Goal: Information Seeking & Learning: Learn about a topic

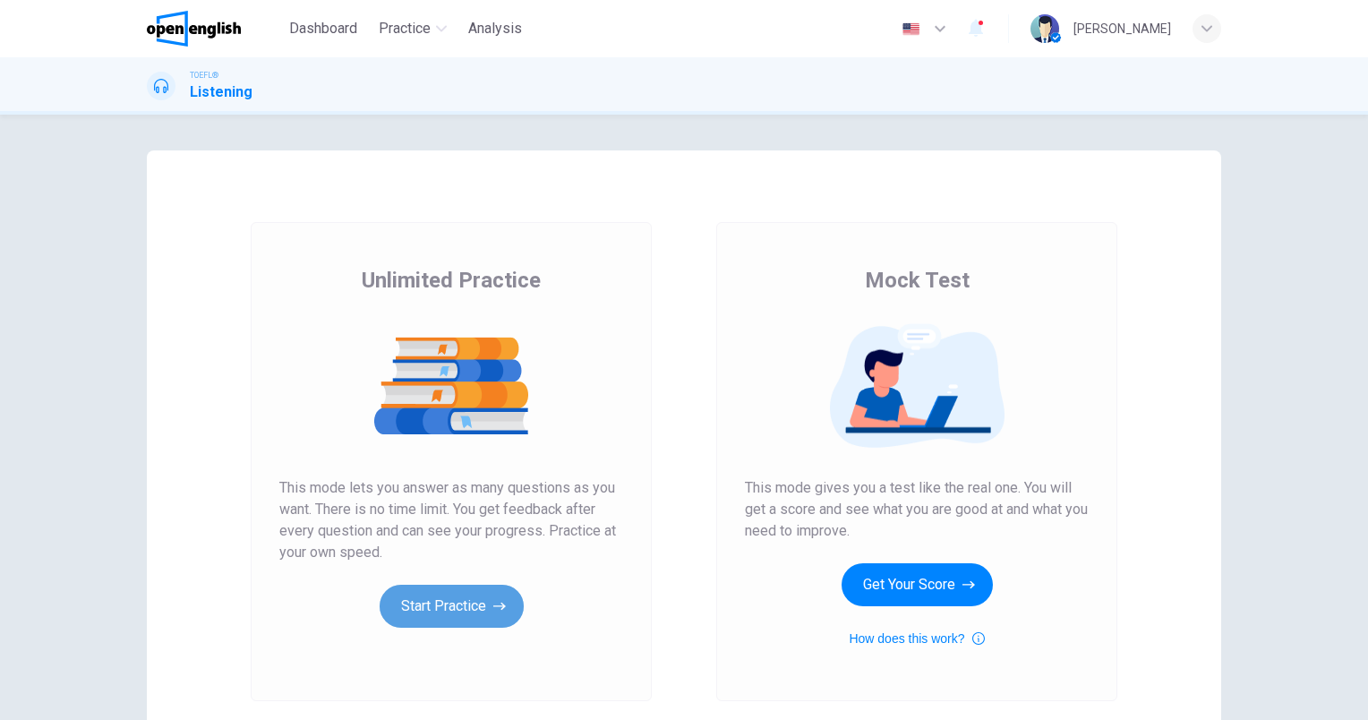
click at [431, 618] on button "Start Practice" at bounding box center [452, 606] width 144 height 43
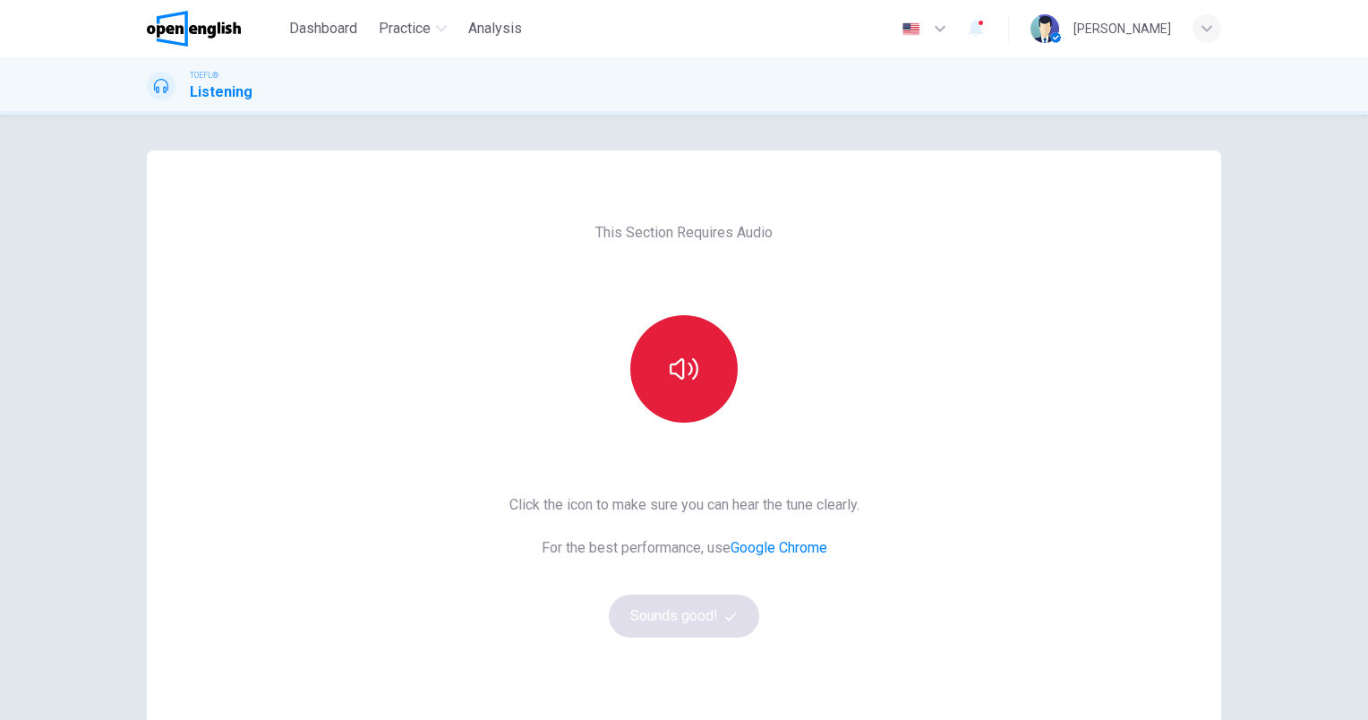
click at [698, 376] on button "button" at bounding box center [683, 368] width 107 height 107
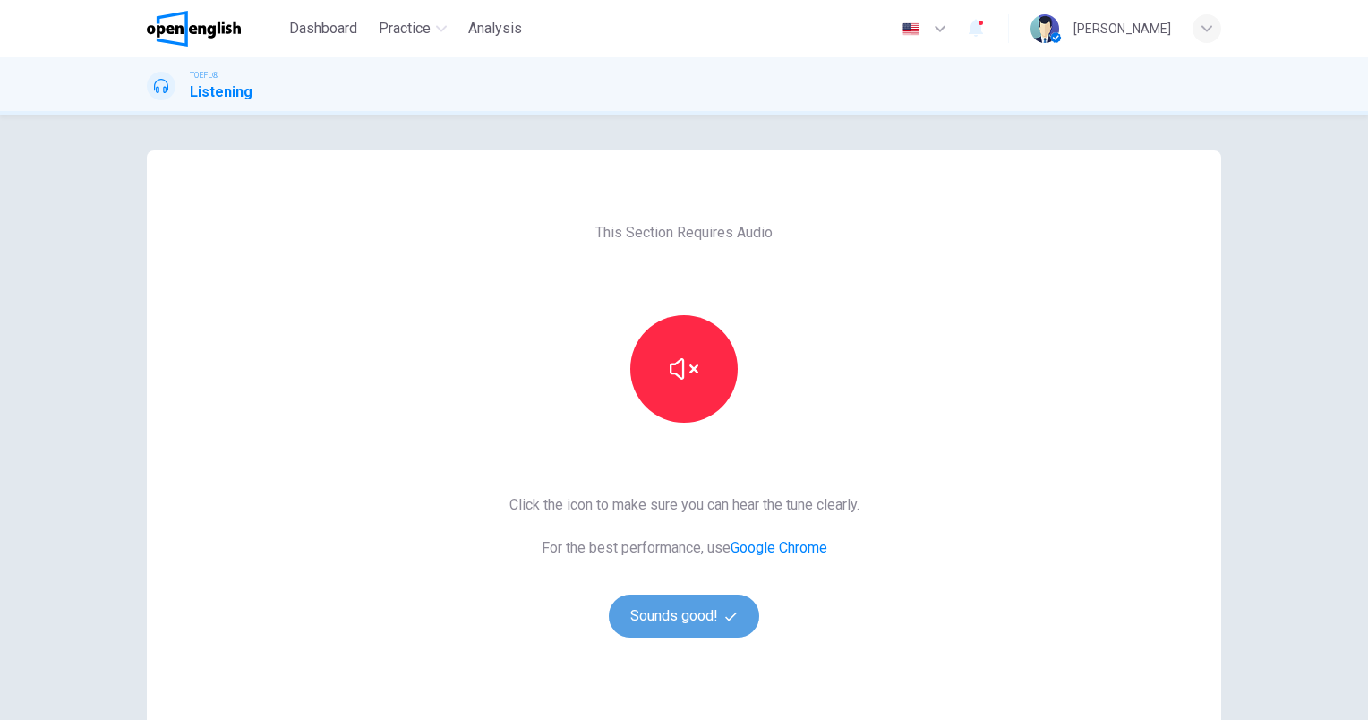
click at [661, 612] on button "Sounds good!" at bounding box center [684, 615] width 150 height 43
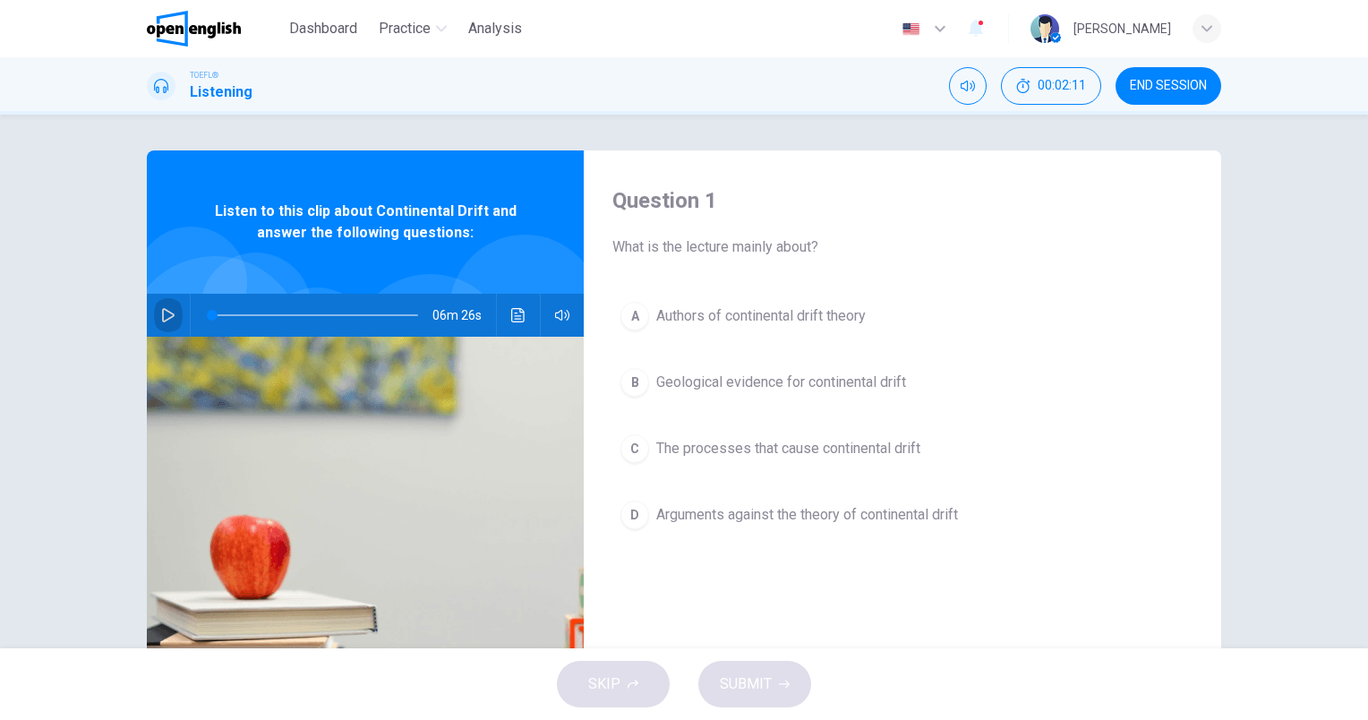
click at [165, 313] on icon "button" at bounding box center [168, 315] width 14 height 14
type input "*"
type input "***"
click at [517, 337] on span at bounding box center [517, 337] width 0 height 0
type input "*"
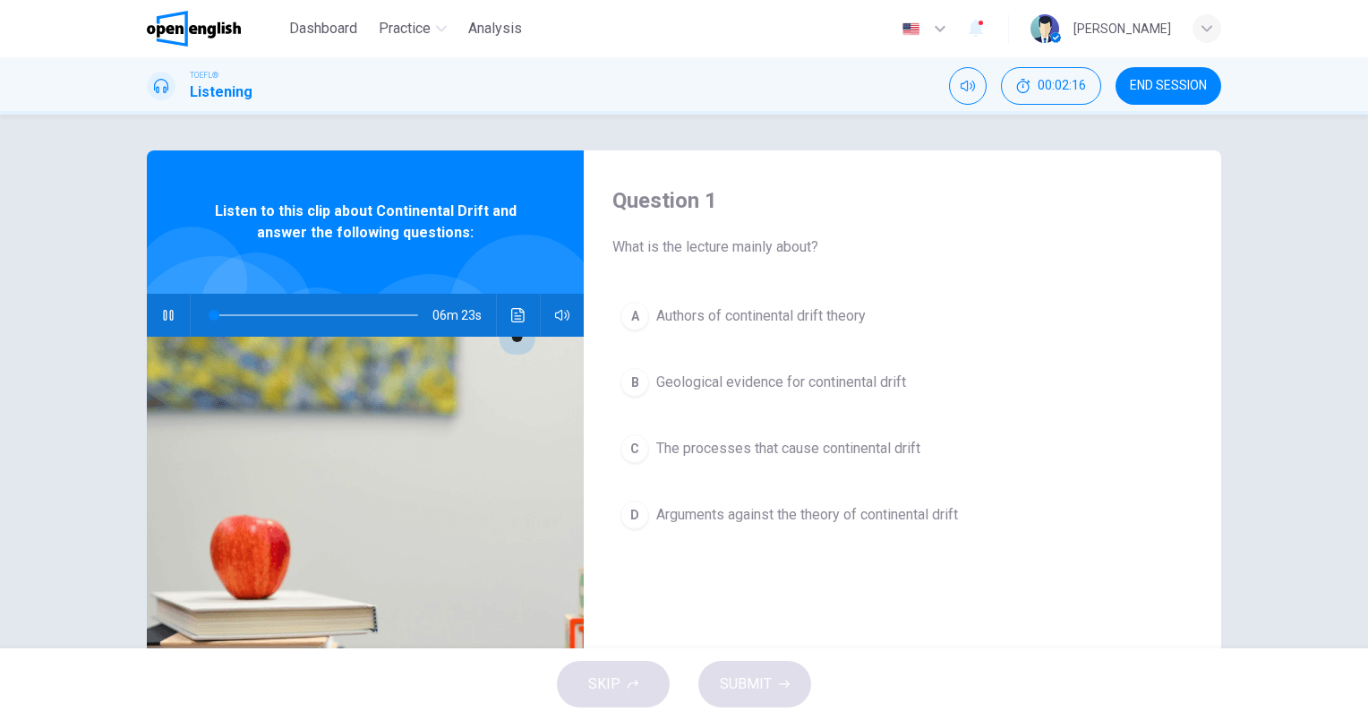
type input "***"
type input "*"
type input "***"
click at [523, 342] on span at bounding box center [517, 336] width 11 height 11
type input "*"
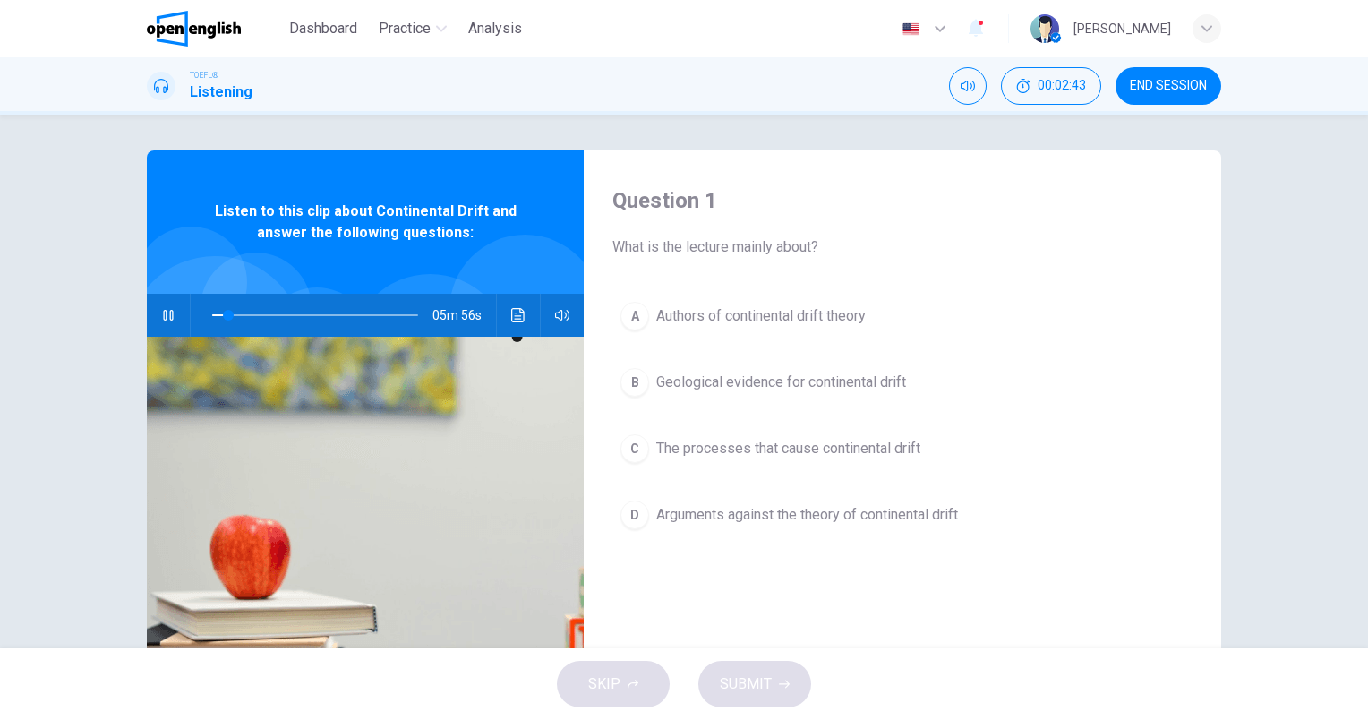
type input "***"
type input "*"
type input "***"
type input "*"
type input "***"
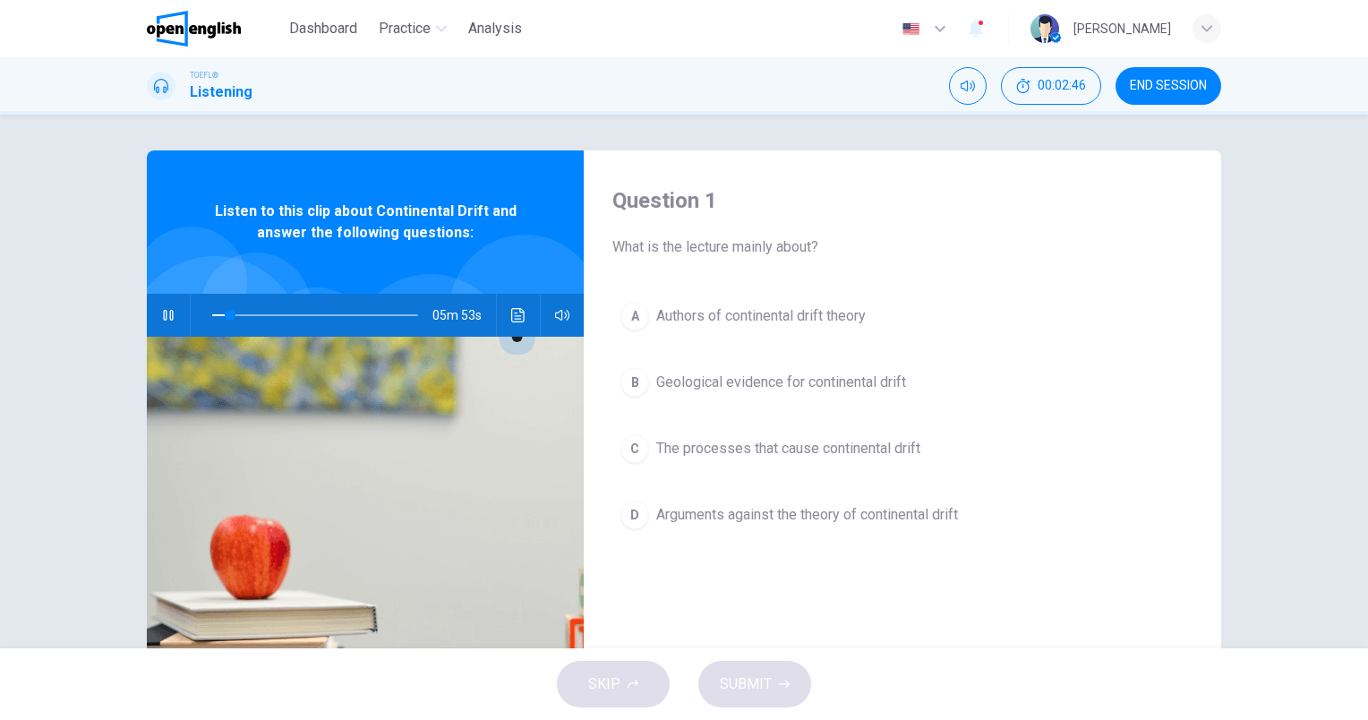
drag, startPoint x: 548, startPoint y: 348, endPoint x: 563, endPoint y: 351, distance: 15.5
click at [523, 342] on span at bounding box center [517, 336] width 11 height 11
click at [162, 319] on icon "button" at bounding box center [168, 315] width 13 height 14
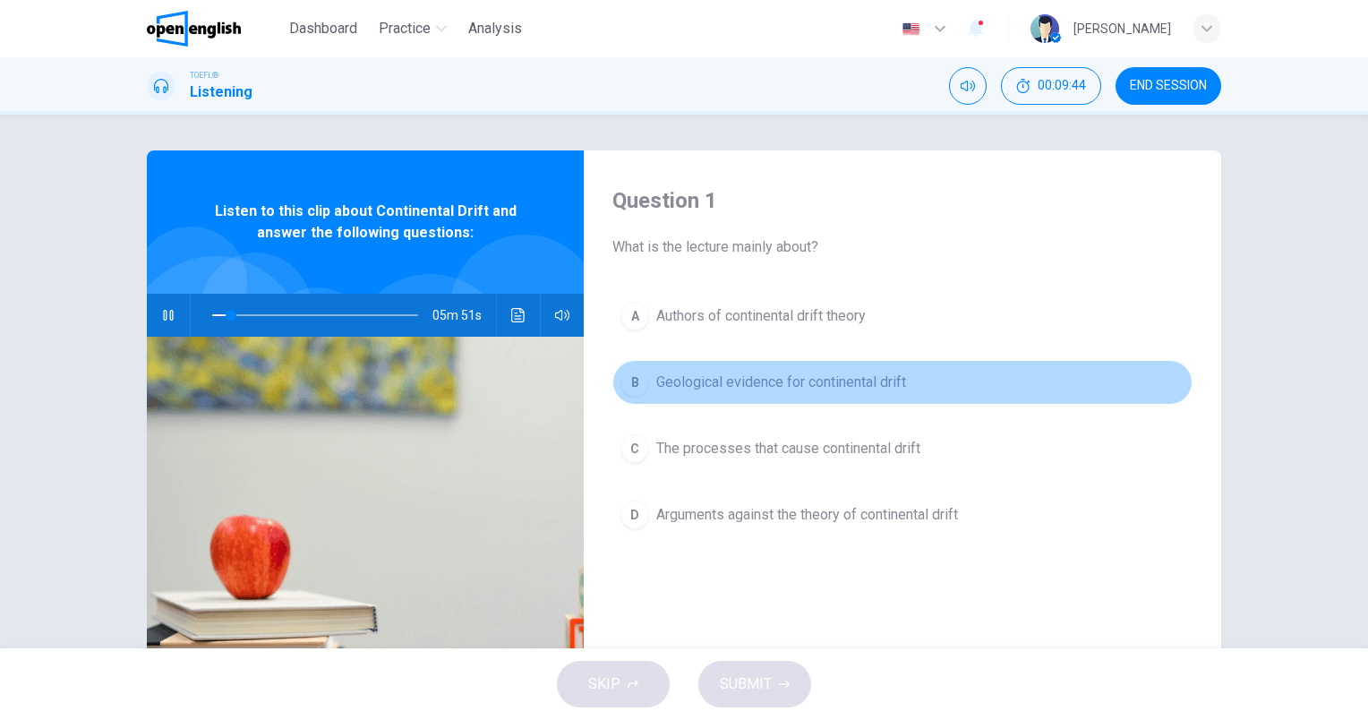
click at [827, 387] on span "Geological evidence for continental drift" at bounding box center [781, 381] width 250 height 21
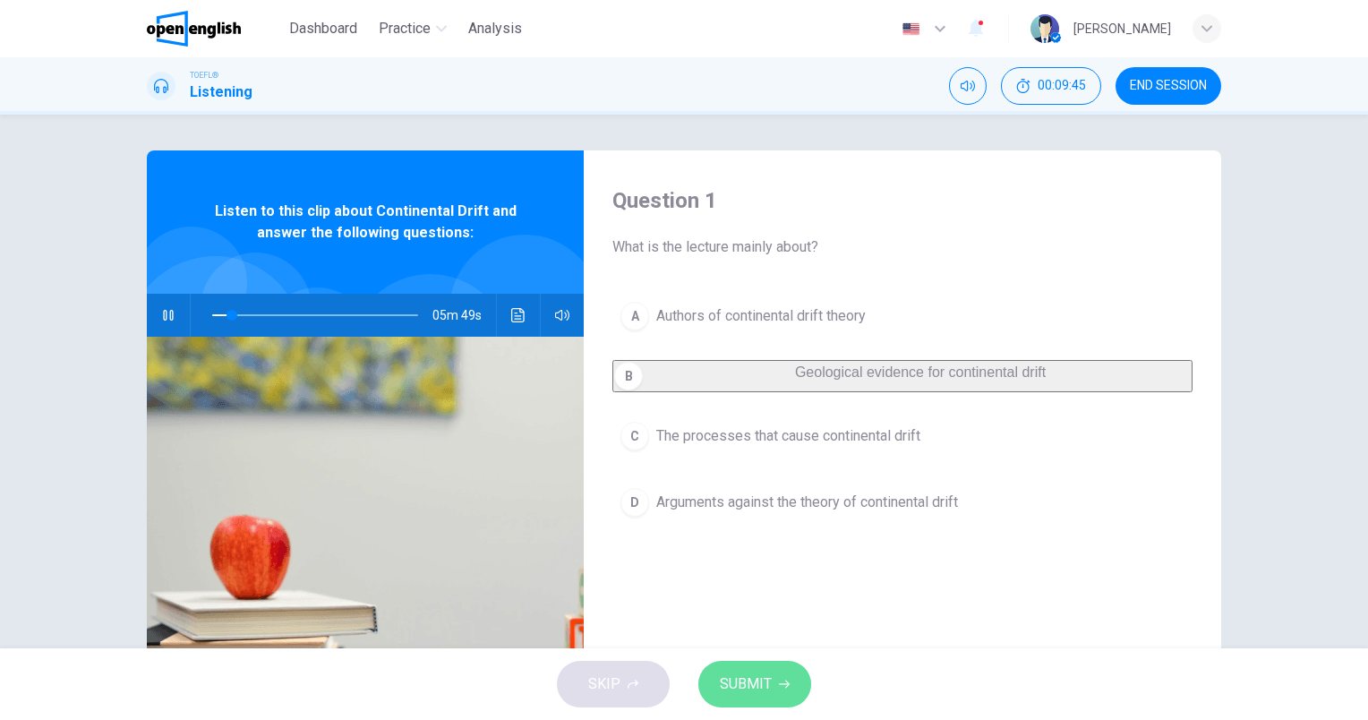
click at [749, 675] on span "SUBMIT" at bounding box center [746, 683] width 52 height 25
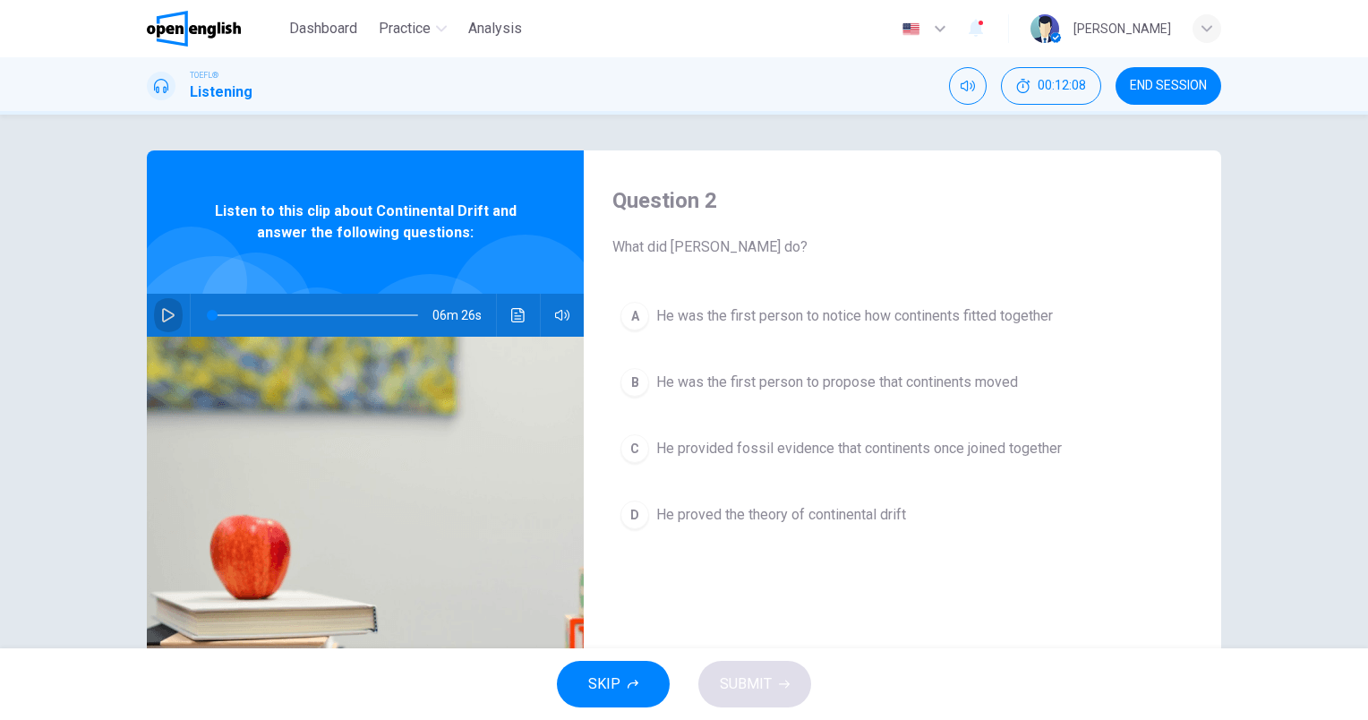
click at [162, 312] on icon "button" at bounding box center [168, 315] width 13 height 14
click at [880, 378] on span "He was the first person to propose that continents moved" at bounding box center [837, 381] width 362 height 21
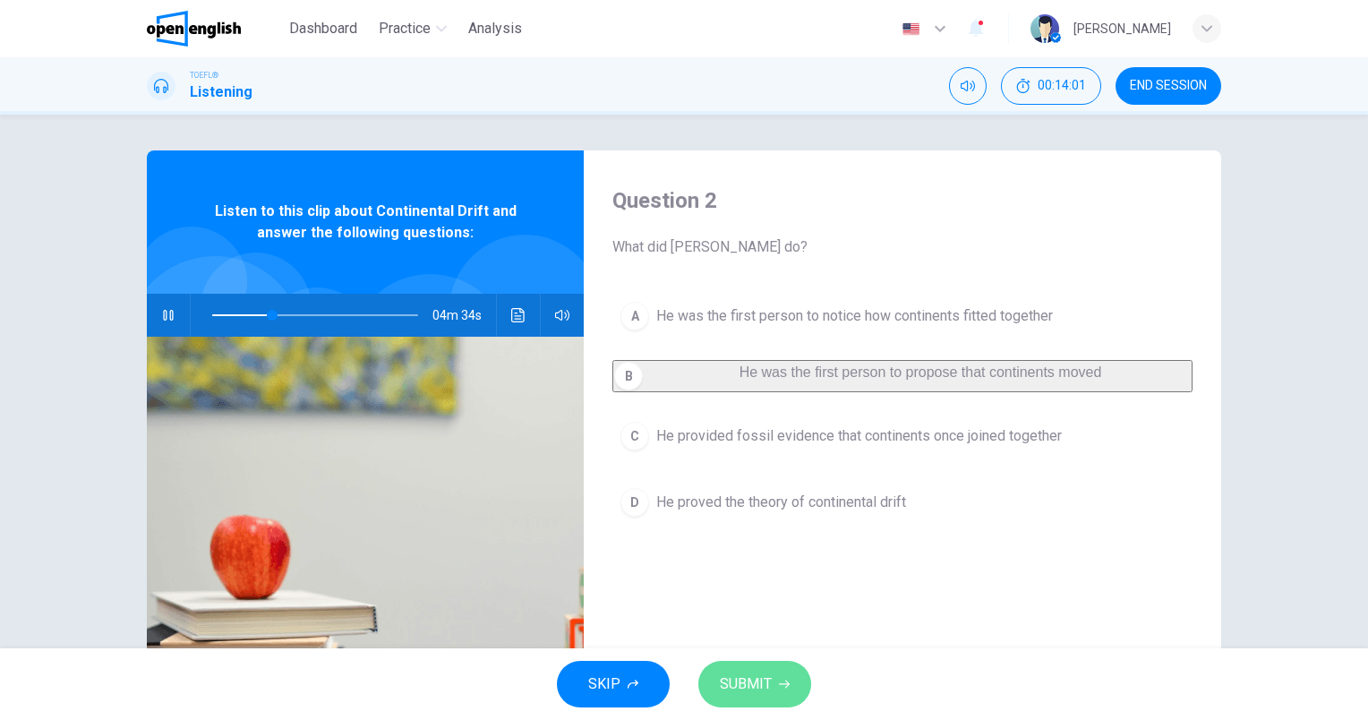
click at [774, 697] on button "SUBMIT" at bounding box center [754, 684] width 113 height 47
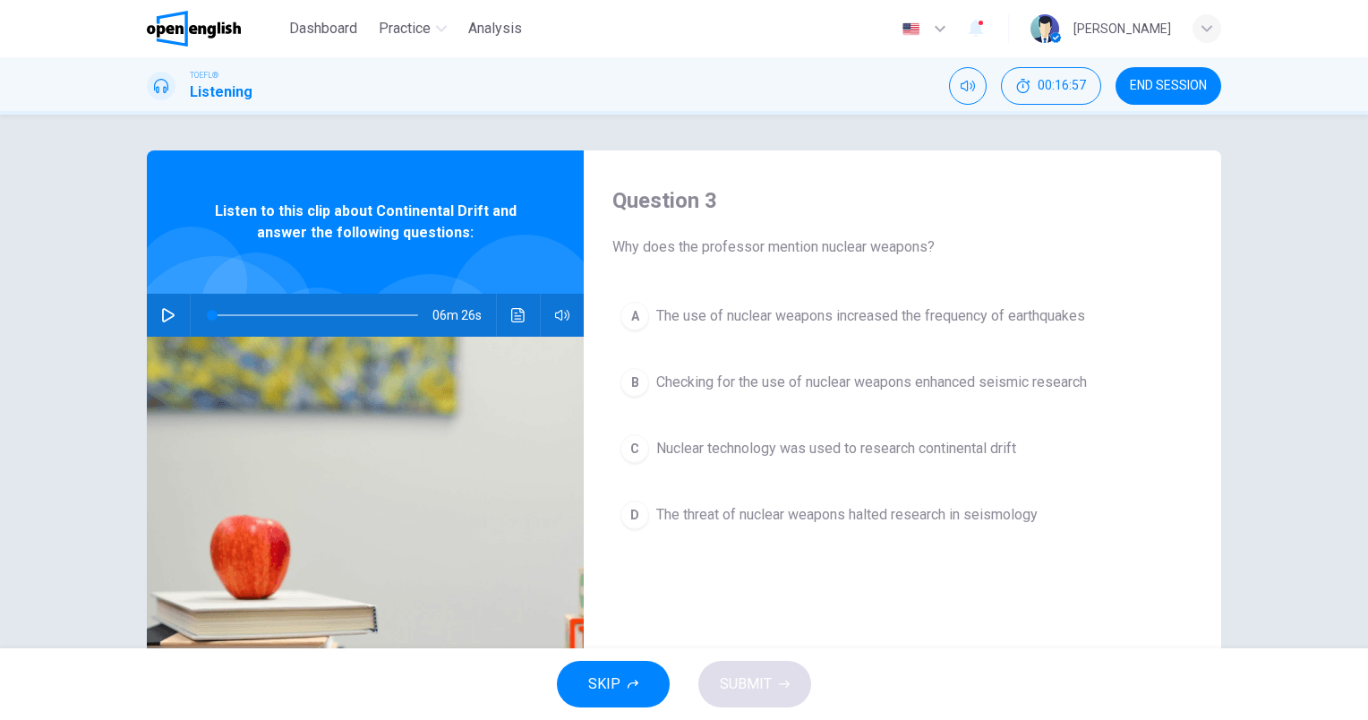
click at [165, 307] on button "button" at bounding box center [168, 315] width 29 height 43
click at [949, 448] on span "Nuclear technology was used to research continental drift" at bounding box center [836, 448] width 360 height 21
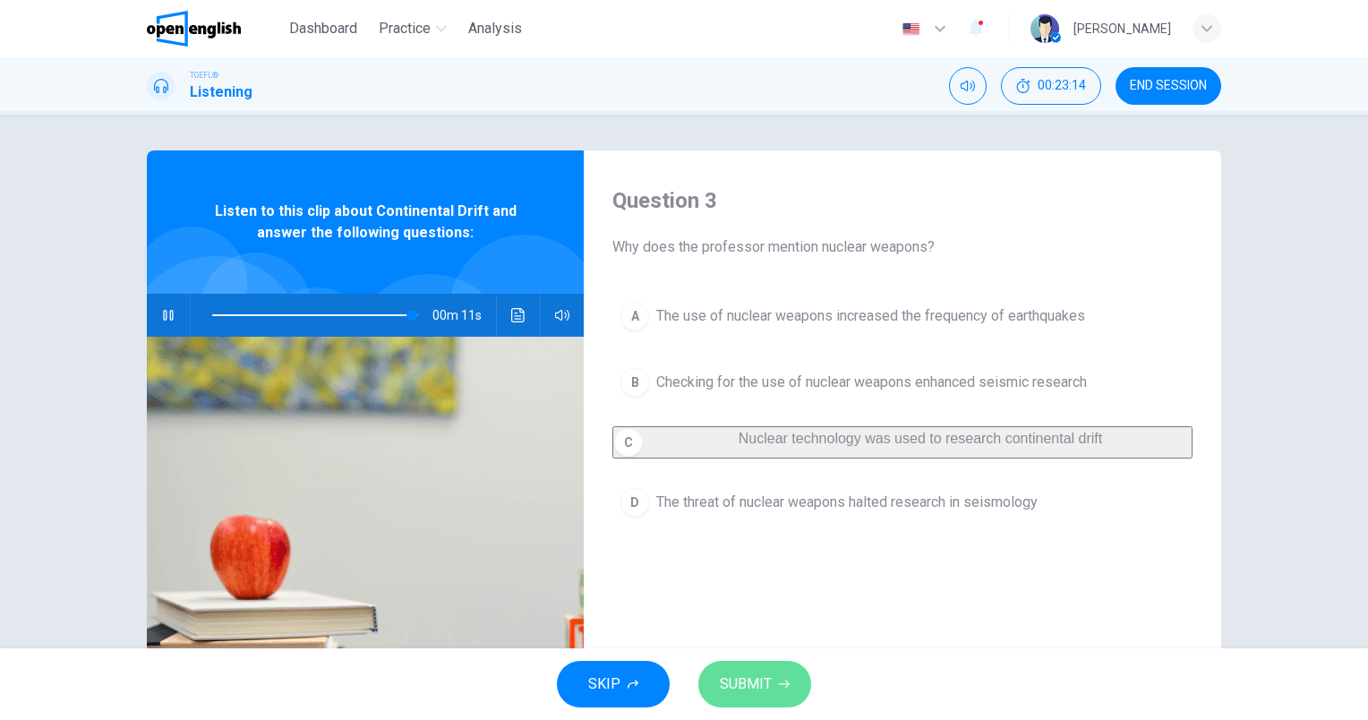
click at [747, 680] on span "SUBMIT" at bounding box center [746, 683] width 52 height 25
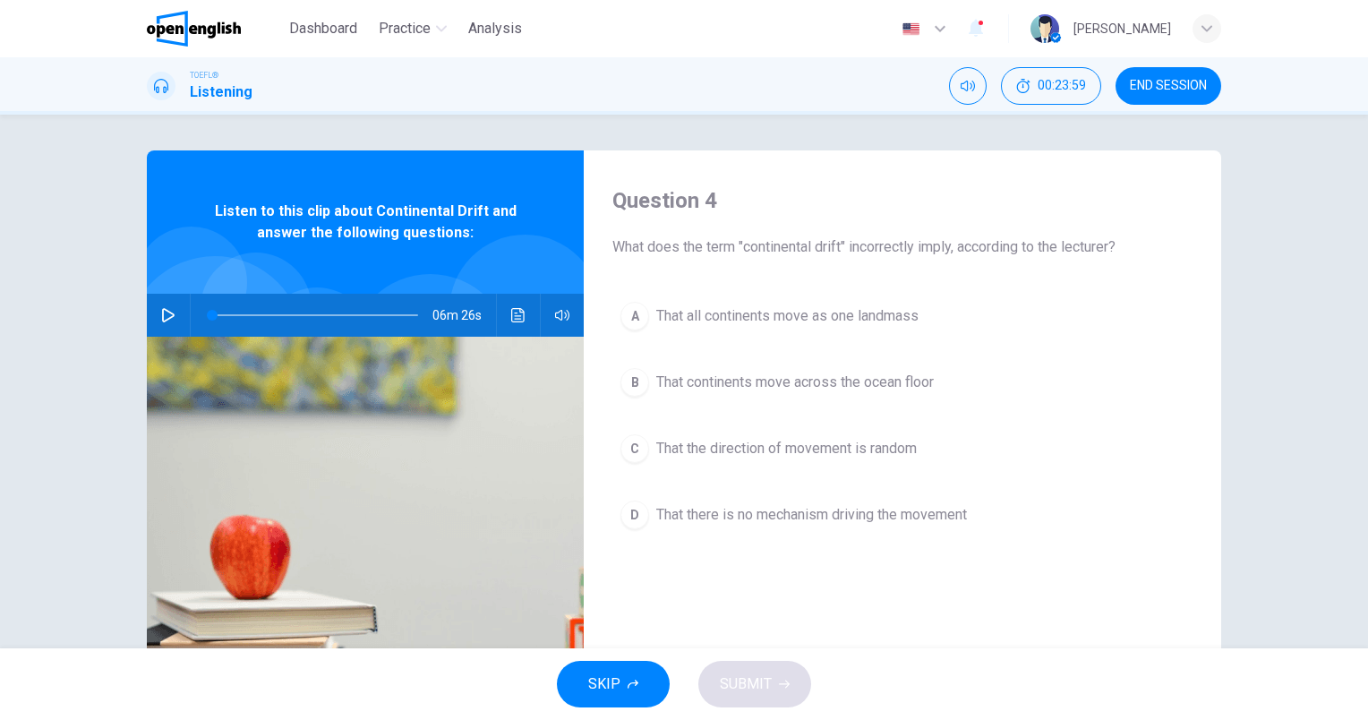
click at [164, 319] on icon "button" at bounding box center [168, 315] width 13 height 14
type input "*"
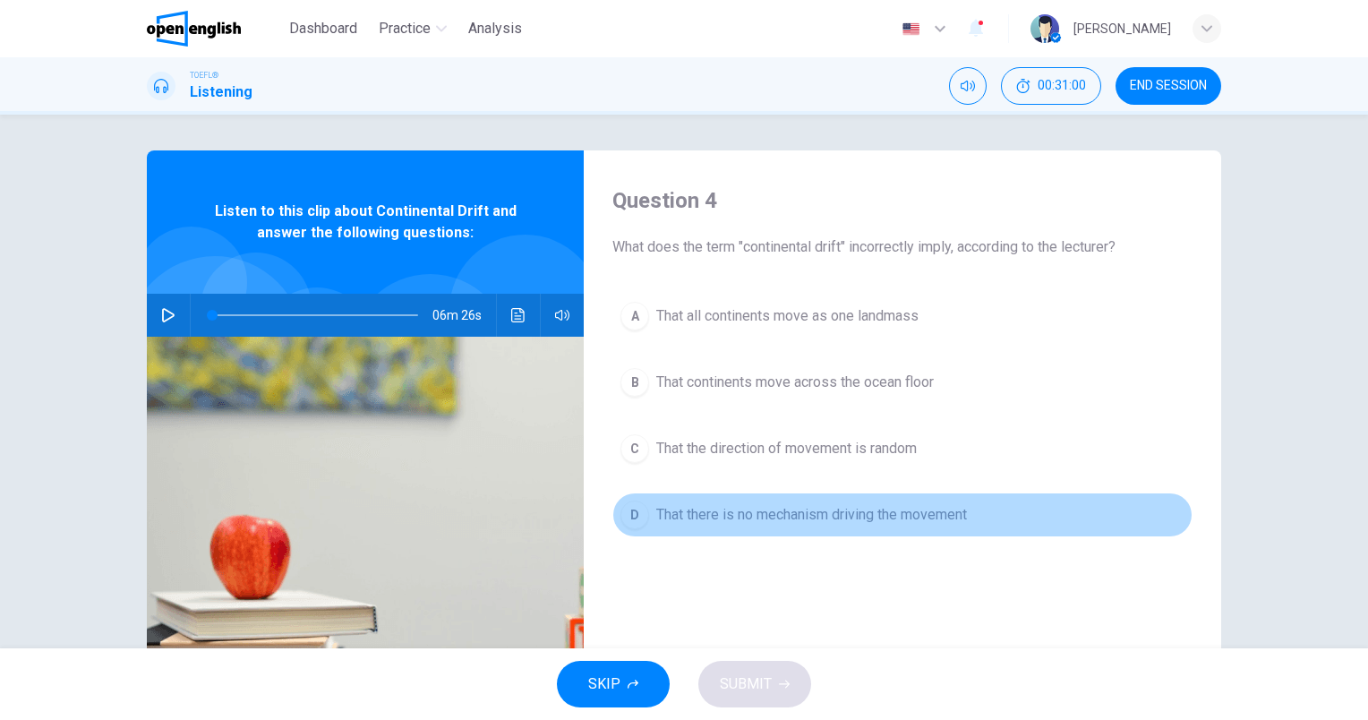
click at [953, 522] on span "That there is no mechanism driving the movement" at bounding box center [811, 514] width 311 height 21
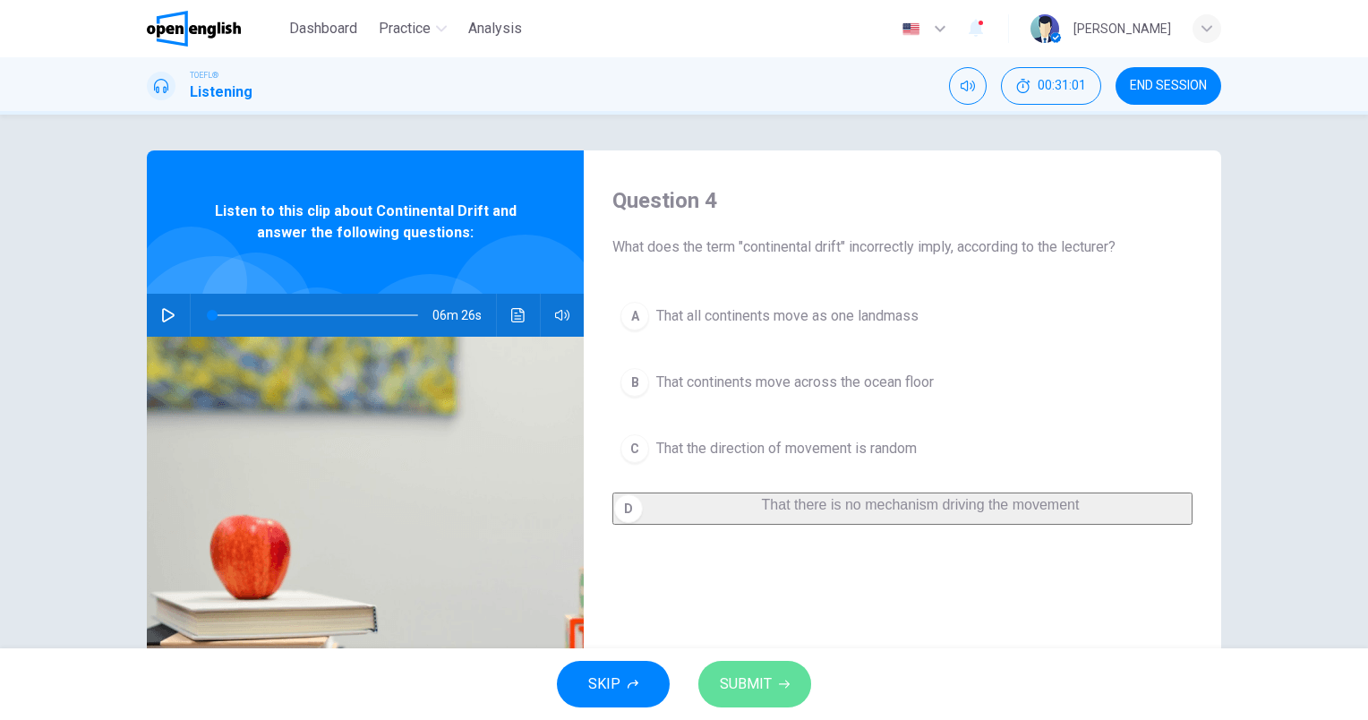
click at [755, 673] on span "SUBMIT" at bounding box center [746, 683] width 52 height 25
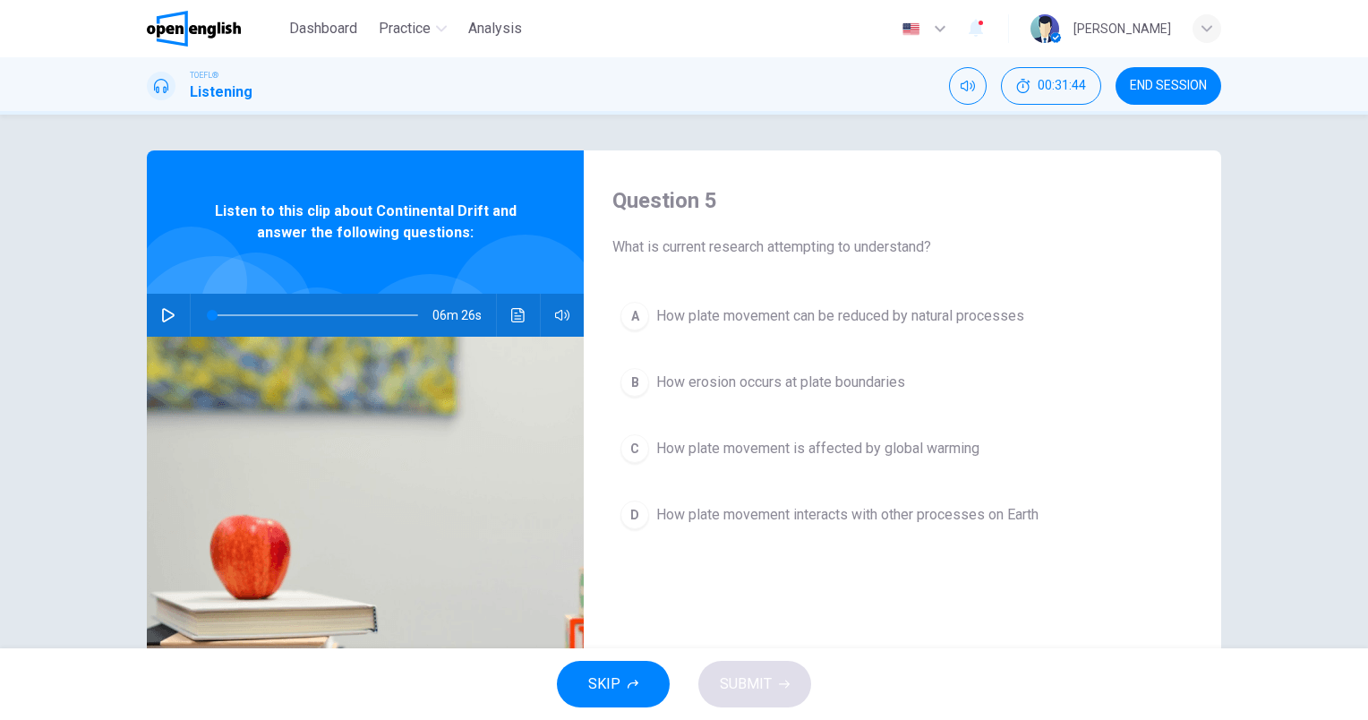
click at [977, 514] on span "How plate movement interacts with other processes on Earth" at bounding box center [847, 514] width 382 height 21
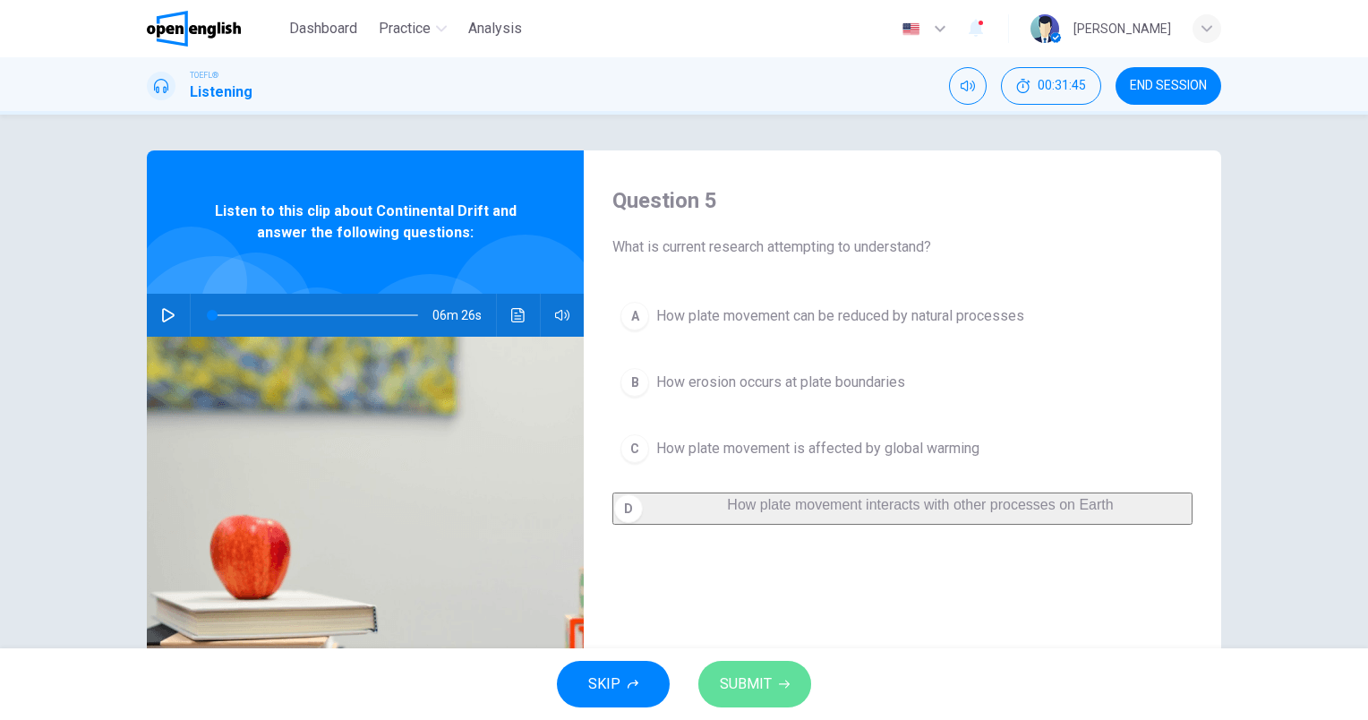
click at [717, 680] on button "SUBMIT" at bounding box center [754, 684] width 113 height 47
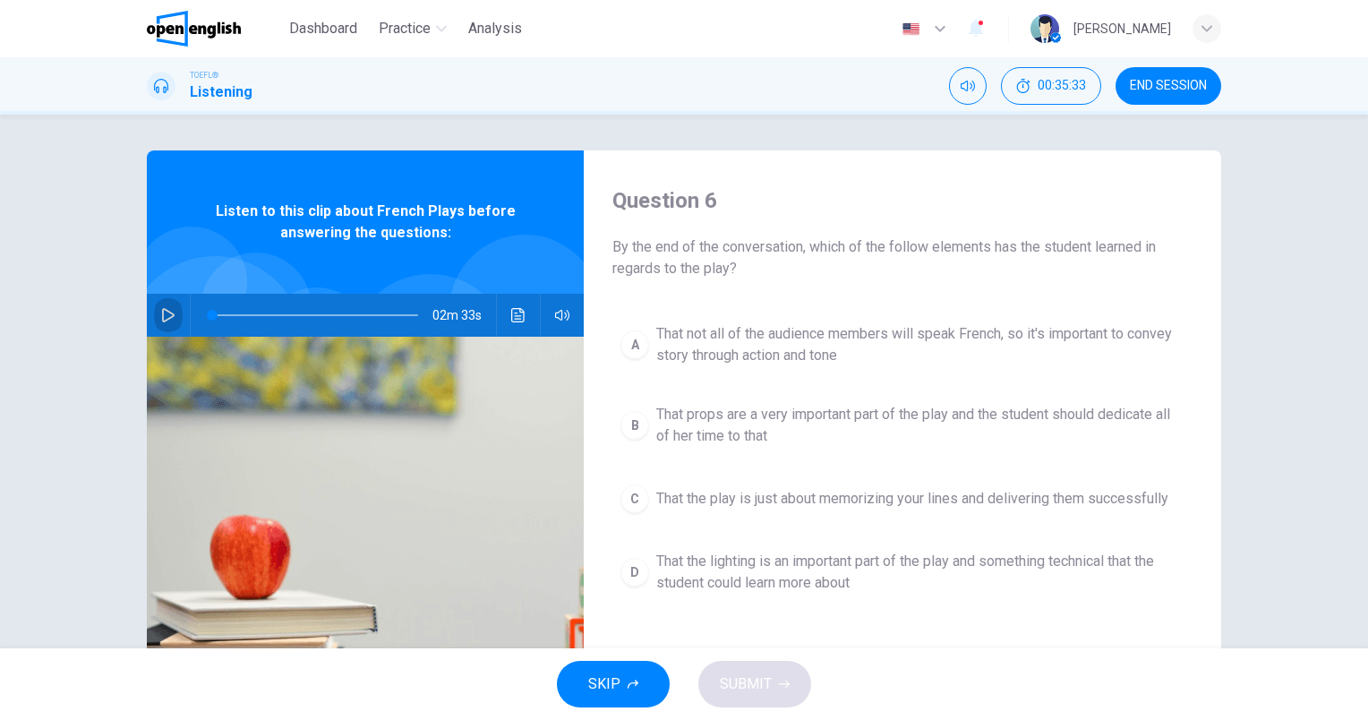
click at [167, 308] on icon "button" at bounding box center [168, 315] width 14 height 14
type input "*"
click at [1152, 81] on span "END SESSION" at bounding box center [1168, 86] width 77 height 14
